Goal: Information Seeking & Learning: Learn about a topic

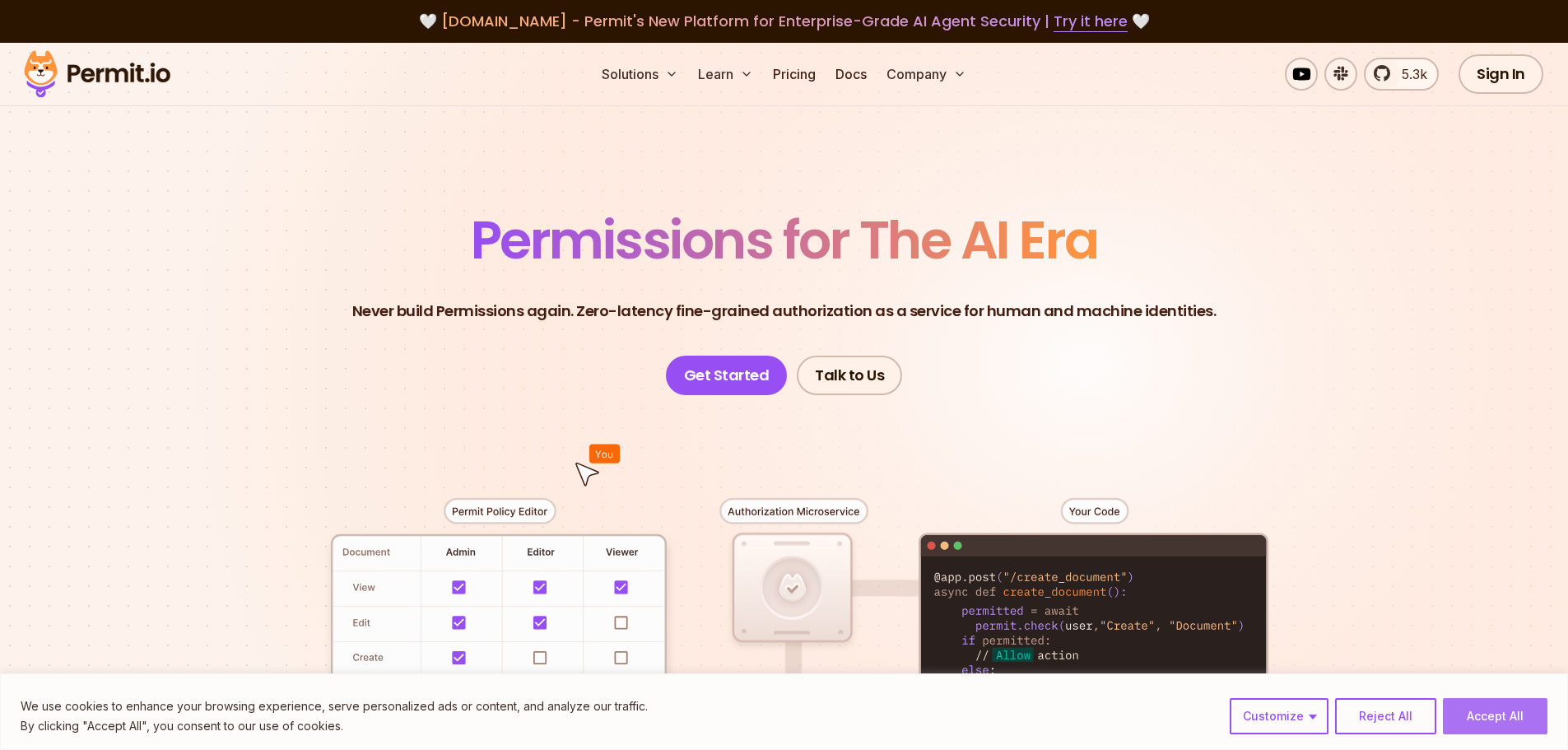
click at [1475, 711] on button "Accept All" at bounding box center [1495, 716] width 104 height 37
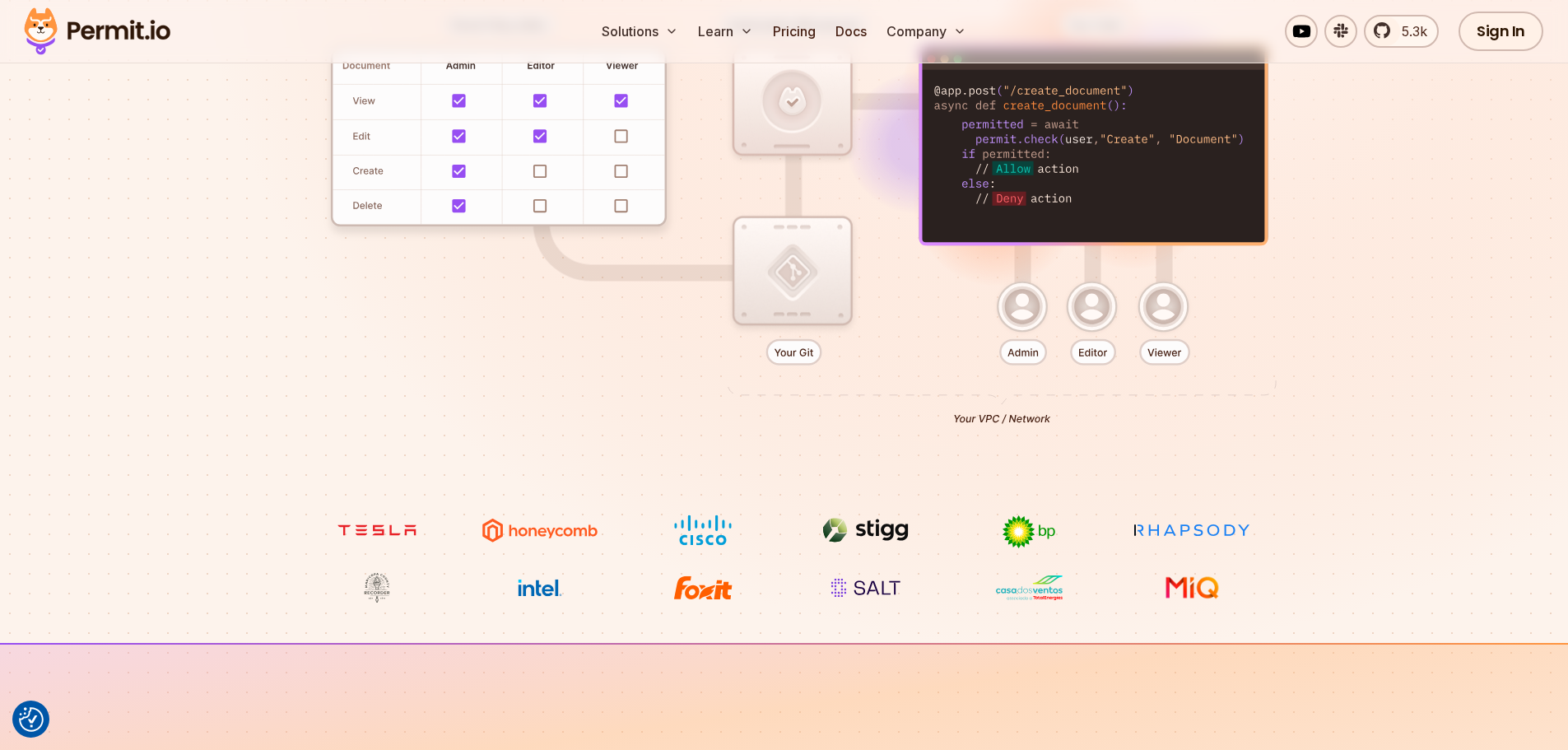
scroll to position [329, 0]
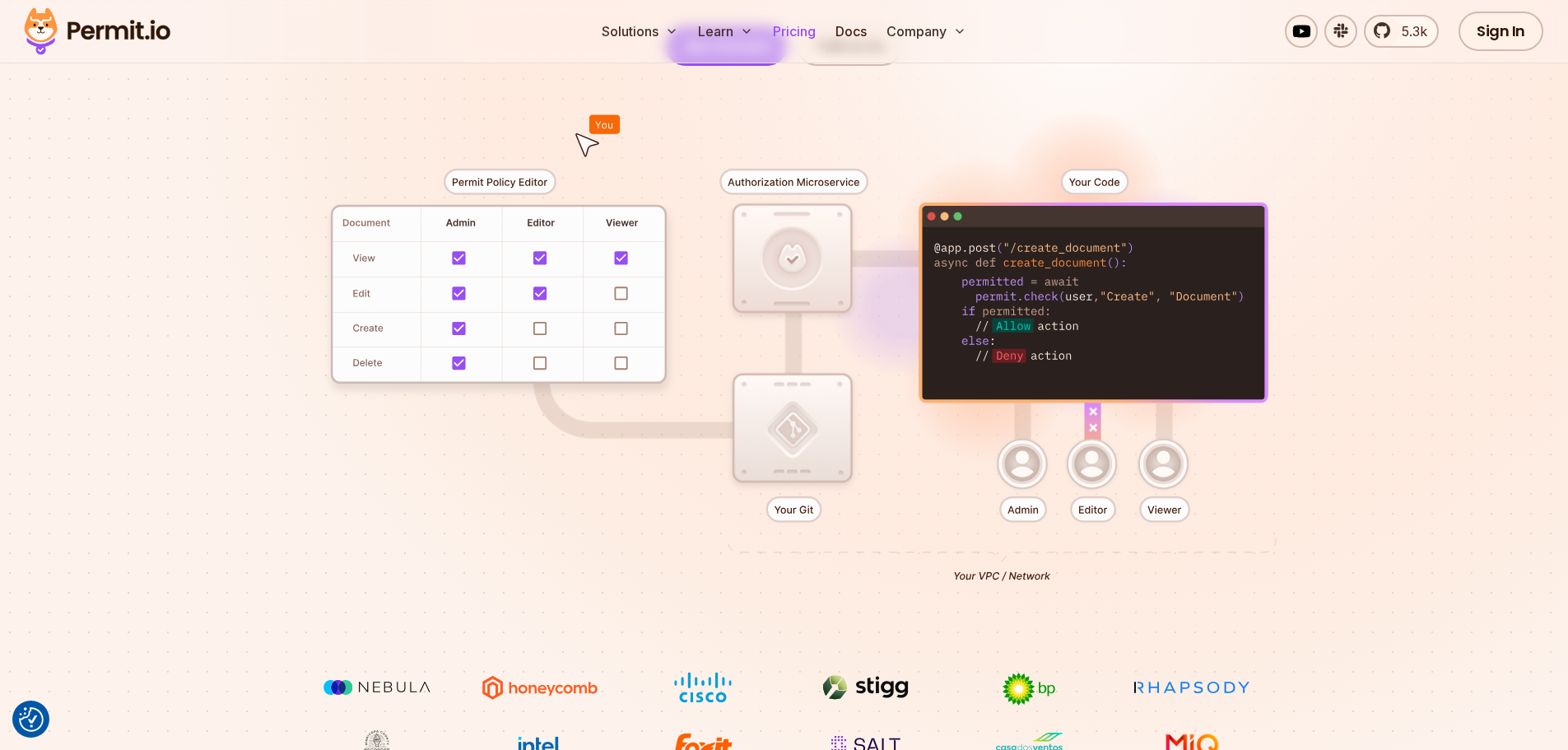
click at [791, 30] on link "Pricing" at bounding box center [794, 31] width 56 height 33
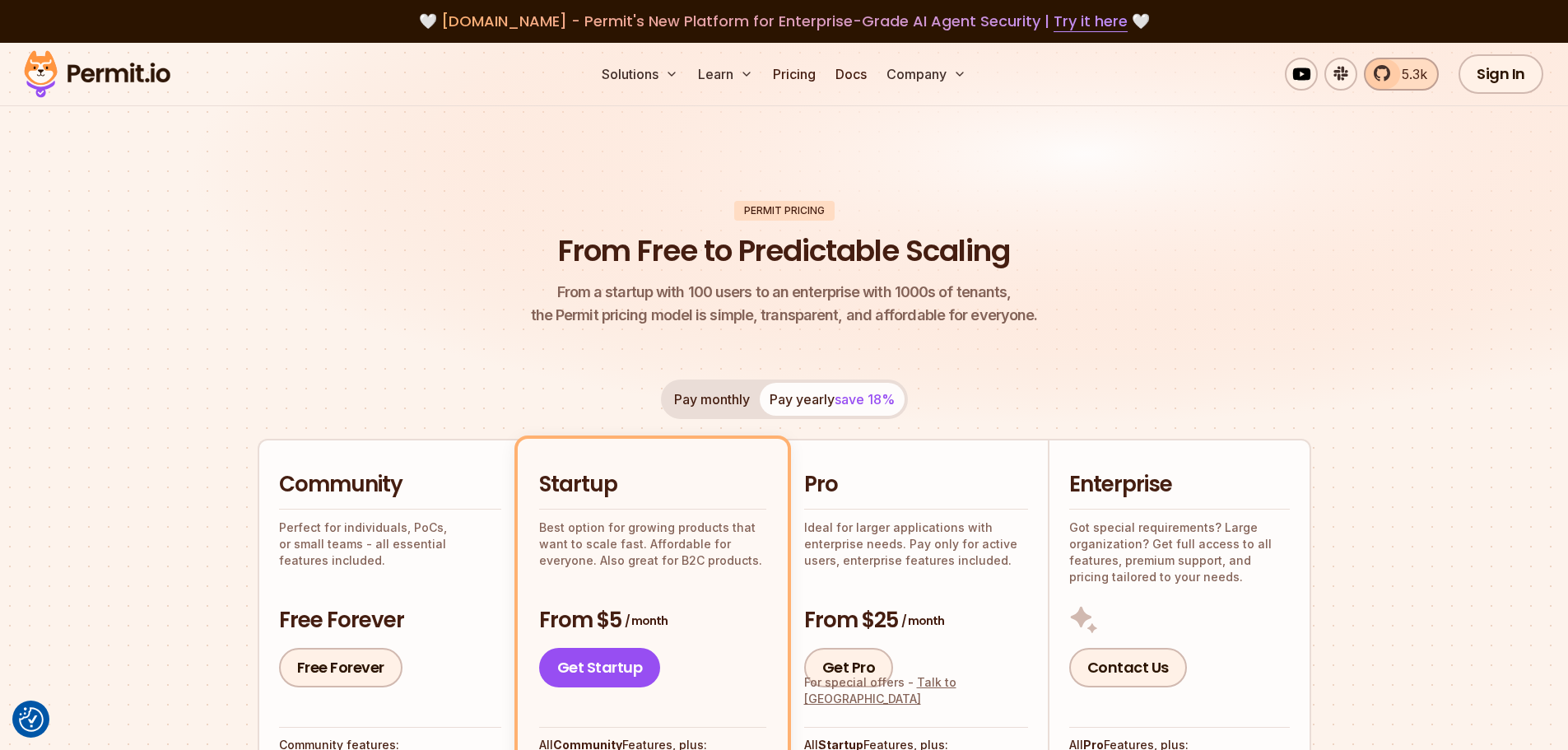
click at [1394, 77] on span "5.3k" at bounding box center [1410, 74] width 36 height 20
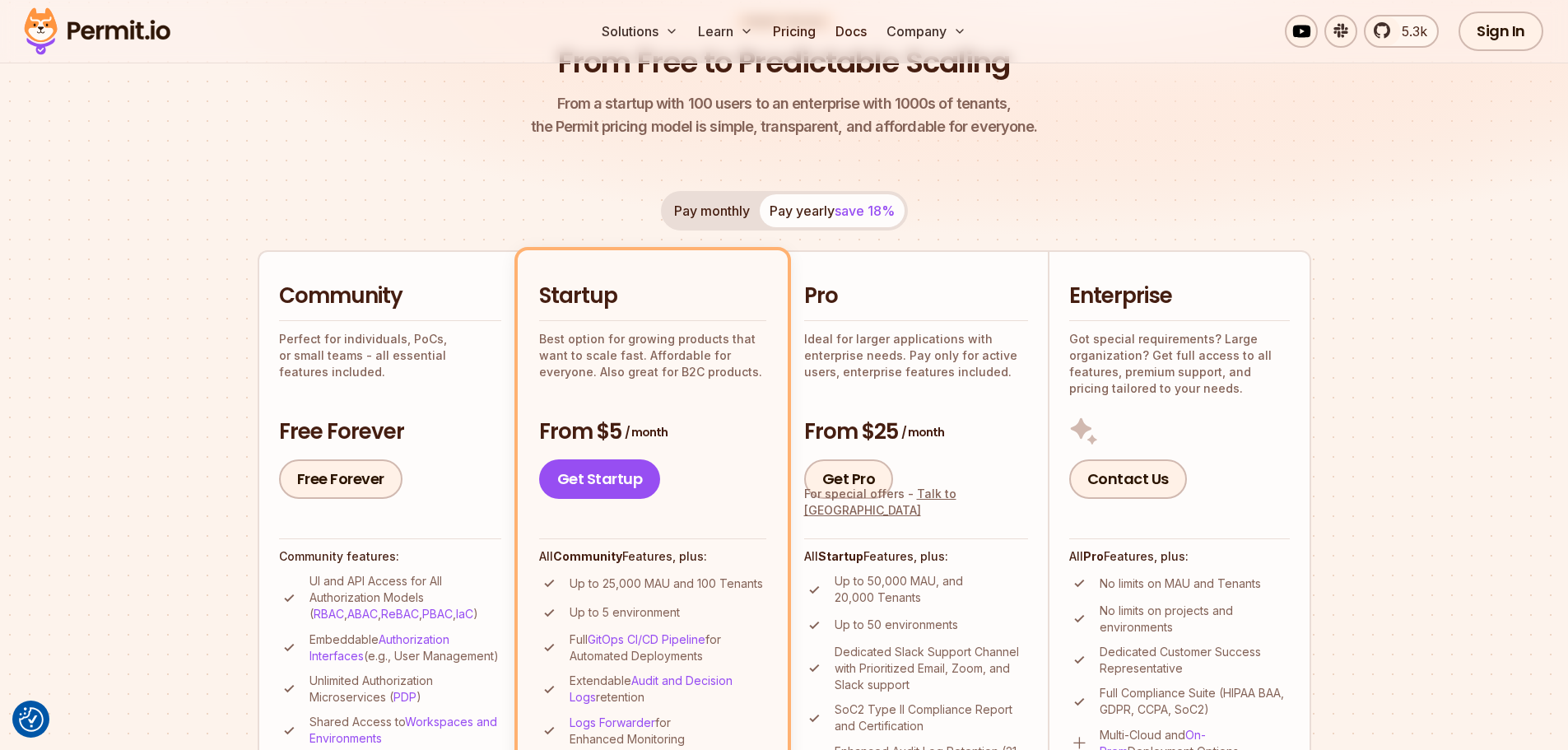
scroll to position [329, 0]
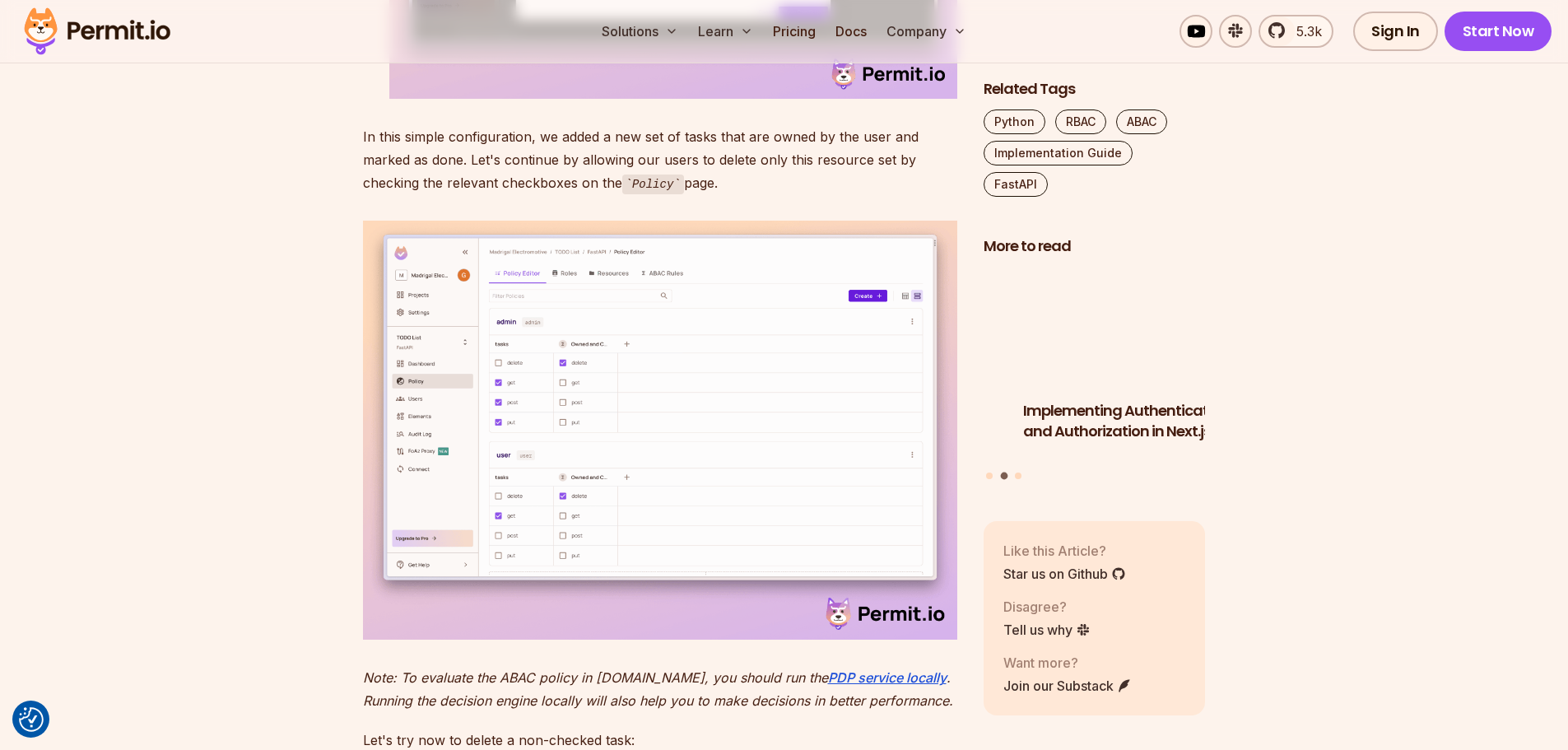
scroll to position [9631, 0]
